Goal: Task Accomplishment & Management: Manage account settings

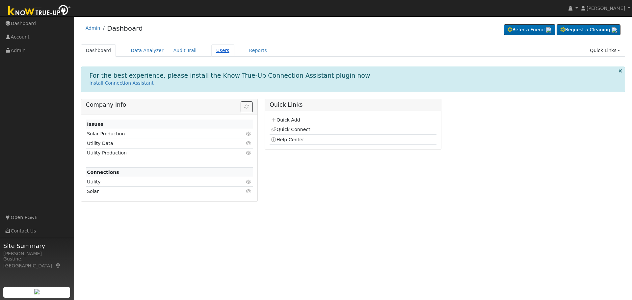
click at [216, 47] on link "Users" at bounding box center [222, 50] width 23 height 12
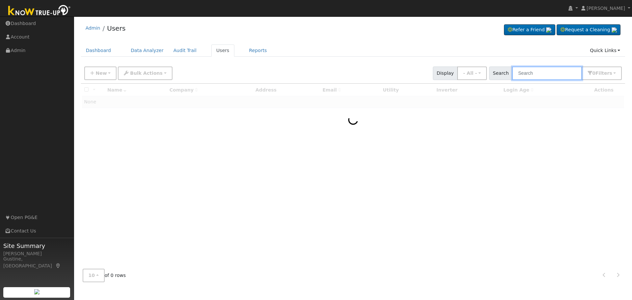
click at [547, 75] on input "text" at bounding box center [547, 72] width 70 height 13
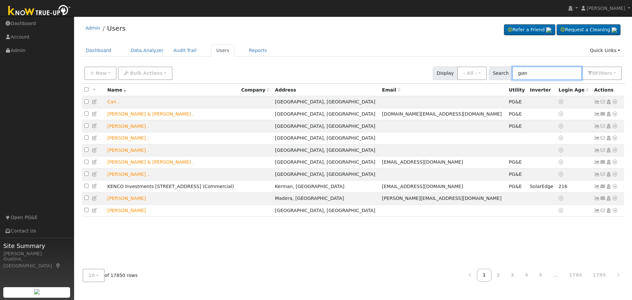
type input "gutn"
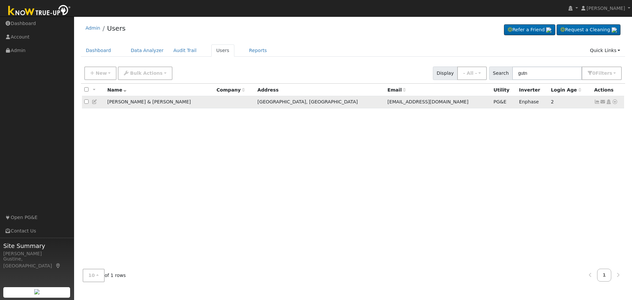
click at [599, 104] on icon at bounding box center [597, 101] width 6 height 5
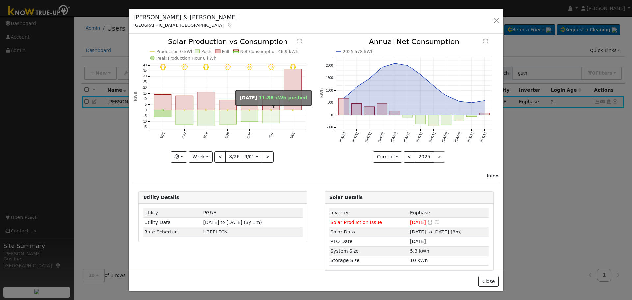
click at [271, 113] on rect "onclick=""" at bounding box center [271, 116] width 17 height 13
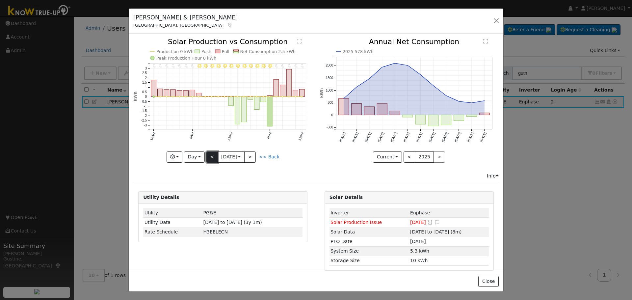
click at [211, 153] on button "<" at bounding box center [212, 156] width 12 height 11
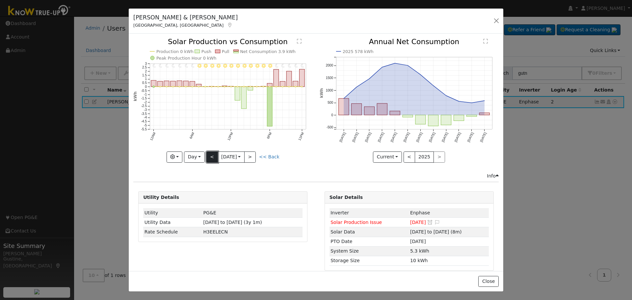
click at [211, 153] on button "<" at bounding box center [212, 156] width 12 height 11
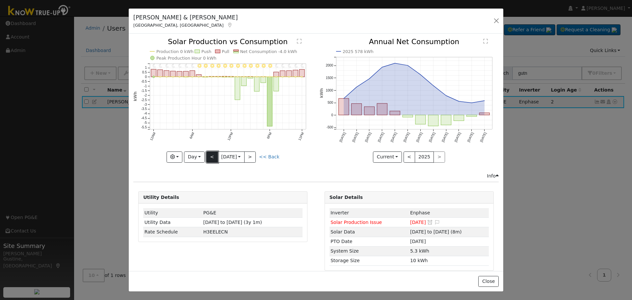
click at [211, 152] on button "<" at bounding box center [212, 156] width 12 height 11
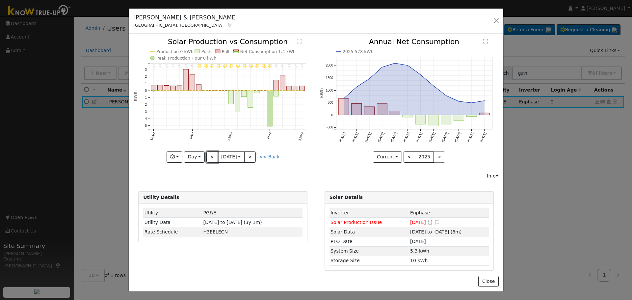
click at [211, 152] on button "<" at bounding box center [212, 156] width 12 height 11
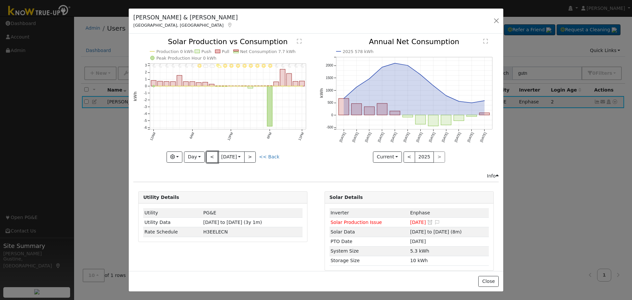
click at [211, 152] on button "<" at bounding box center [212, 156] width 12 height 11
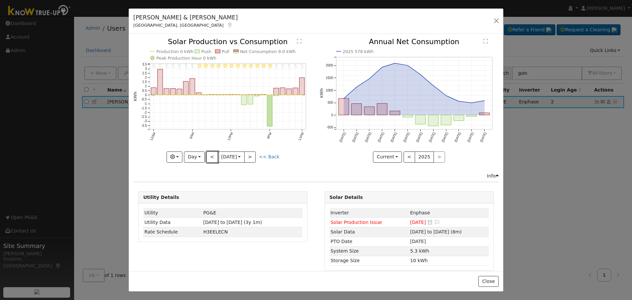
click at [211, 152] on button "<" at bounding box center [212, 156] width 12 height 11
type input "2025-08-21"
click at [496, 20] on button "button" at bounding box center [496, 20] width 9 height 9
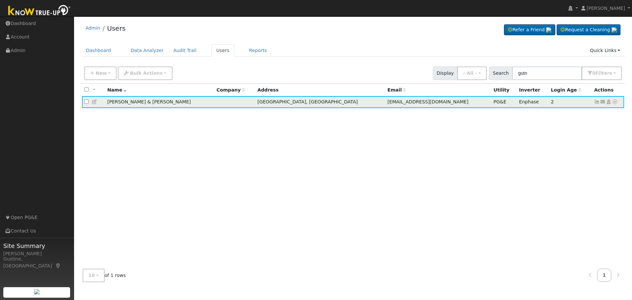
click at [598, 101] on icon at bounding box center [597, 101] width 6 height 5
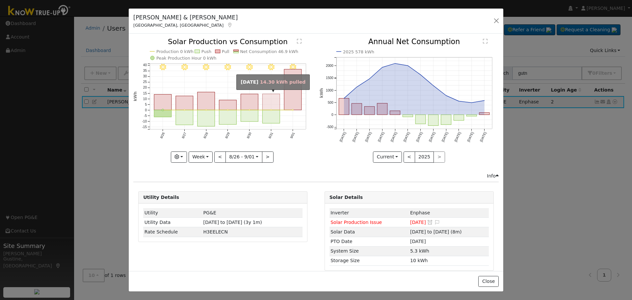
click at [270, 109] on g "9/01 - Clear 8/31 - Clear 8/30 - Clear 8/29 - Clear 8/28 - Clear 8/27 - Clear 8…" at bounding box center [219, 88] width 173 height 101
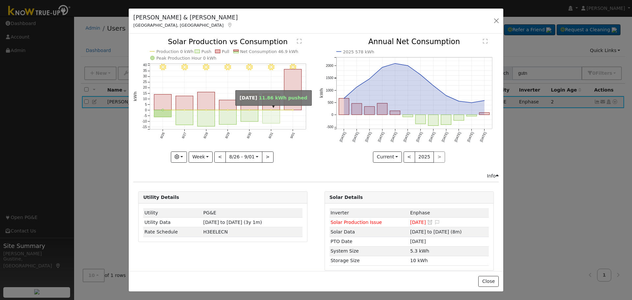
click at [271, 118] on rect "onclick=""" at bounding box center [271, 116] width 17 height 13
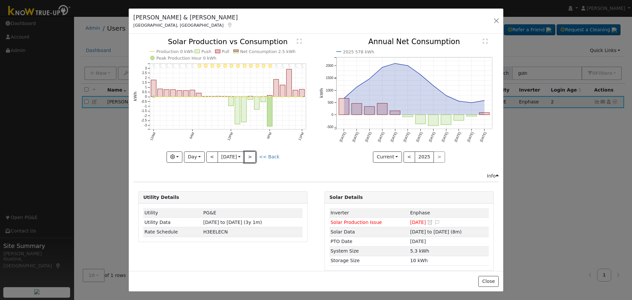
click at [250, 158] on button ">" at bounding box center [250, 156] width 12 height 11
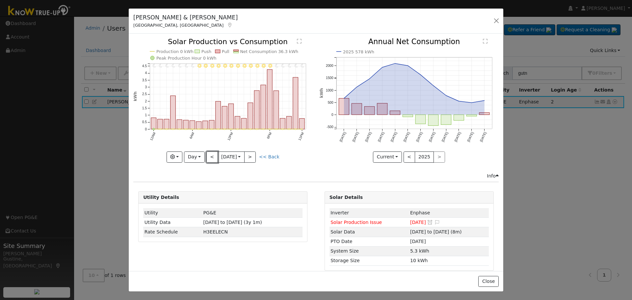
click at [207, 154] on button "<" at bounding box center [212, 156] width 12 height 11
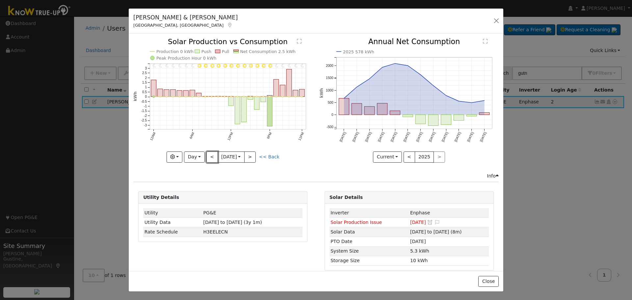
click at [207, 154] on button "<" at bounding box center [212, 156] width 12 height 11
type input "2025-08-30"
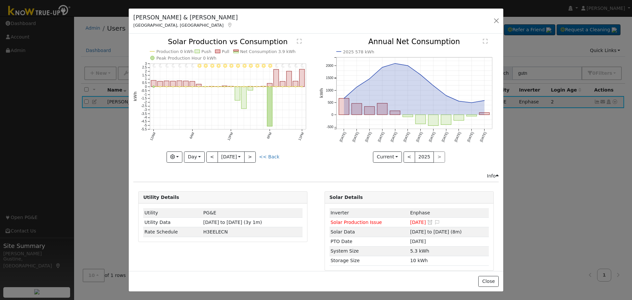
drag, startPoint x: 630, startPoint y: 3, endPoint x: 594, endPoint y: -40, distance: 56.5
click at [78, 118] on div "Eric & Robyn Gutnik Fresno, CA Default Account Default Account 5188 West Minare…" at bounding box center [316, 150] width 632 height 300
